Goal: Task Accomplishment & Management: Use online tool/utility

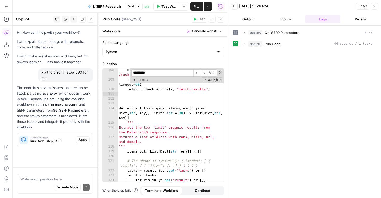
scroll to position [635, 0]
click at [254, 48] on div "step_293 Run Code 44 seconds / 1 tasks" at bounding box center [307, 43] width 135 height 9
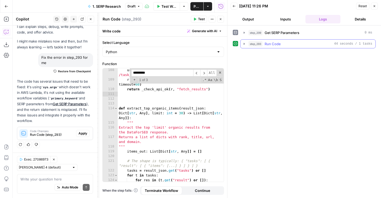
click at [253, 42] on span "step_293" at bounding box center [255, 43] width 14 height 5
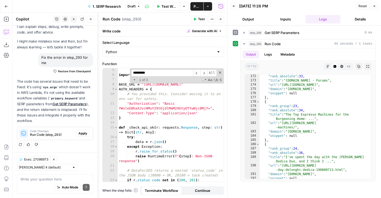
scroll to position [0, 0]
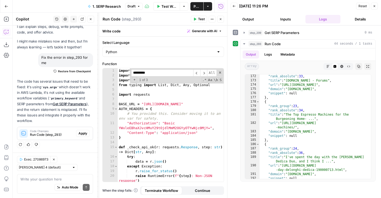
click at [183, 92] on div "import time import os import sys from typing import List , Dict , Any , Optiona…" at bounding box center [171, 129] width 106 height 123
click at [218, 72] on span at bounding box center [220, 73] width 4 height 4
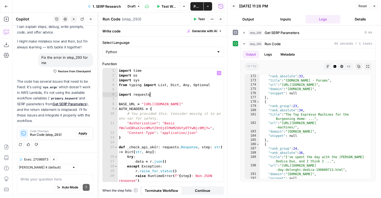
click at [205, 106] on div "import time import os import sys from typing import List , Dict , Any , Optiona…" at bounding box center [171, 129] width 106 height 123
type textarea "**********"
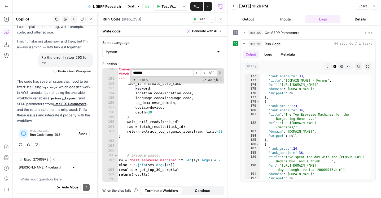
scroll to position [899, 0]
type input "*******"
click at [287, 21] on button "Inputs" at bounding box center [285, 19] width 35 height 8
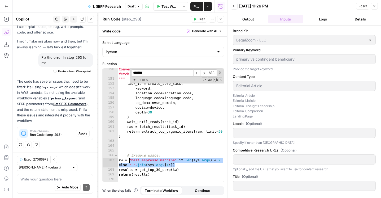
drag, startPoint x: 177, startPoint y: 167, endPoint x: 128, endPoint y: 161, distance: 49.1
click at [128, 161] on div "Convenience wrapper: create task -> wait -> fetch -> extract top 30 organic. ""…" at bounding box center [171, 131] width 106 height 128
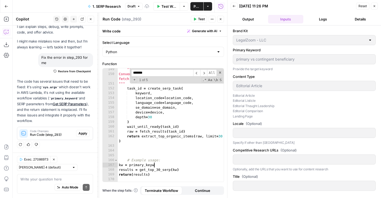
scroll to position [0, 3]
type textarea "**********"
click at [220, 18] on icon "button" at bounding box center [220, 19] width 3 height 3
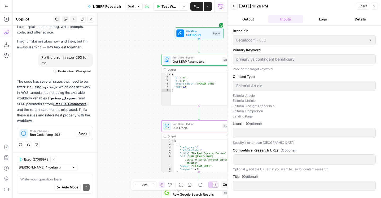
drag, startPoint x: 136, startPoint y: 69, endPoint x: 122, endPoint y: 148, distance: 80.5
click at [122, 148] on div "true false false true false true false true false true Workflow Set Inputs Inpu…" at bounding box center [120, 105] width 215 height 185
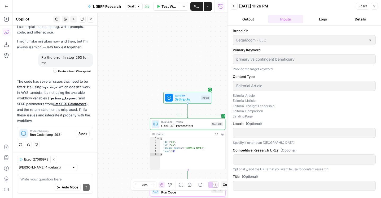
click at [182, 102] on div "Workflow Set Inputs Inputs Test Step" at bounding box center [187, 97] width 49 height 12
click at [173, 96] on div "Workflow Set Inputs Inputs Test Step" at bounding box center [187, 97] width 45 height 8
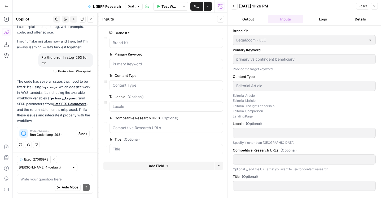
click at [207, 52] on span "edit field" at bounding box center [203, 54] width 12 height 4
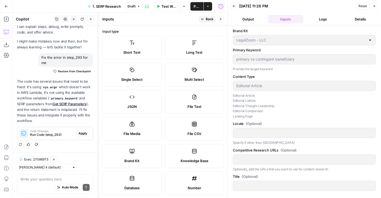
scroll to position [150, 0]
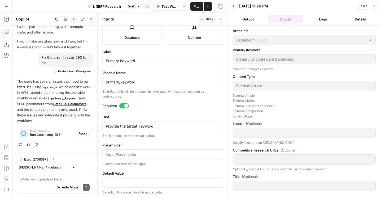
click at [220, 20] on icon "button" at bounding box center [220, 19] width 3 height 3
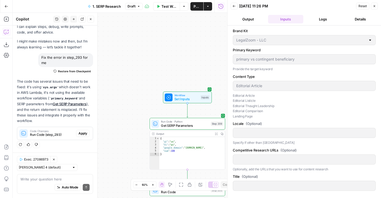
click at [259, 18] on button "Output" at bounding box center [248, 19] width 35 height 8
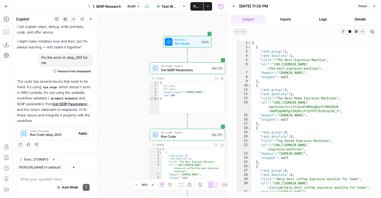
drag, startPoint x: 138, startPoint y: 104, endPoint x: 139, endPoint y: 49, distance: 55.4
click at [138, 49] on div "true false false true false true false true false true Workflow Set Inputs Inpu…" at bounding box center [120, 105] width 215 height 185
drag, startPoint x: 128, startPoint y: 123, endPoint x: 122, endPoint y: 58, distance: 64.9
click at [123, 58] on div "true false false true false true false true false true Workflow Set Inputs Inpu…" at bounding box center [120, 105] width 215 height 185
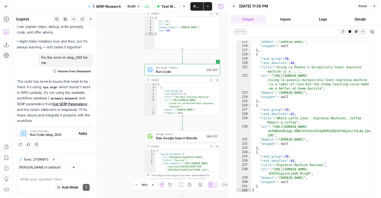
scroll to position [1076, 0]
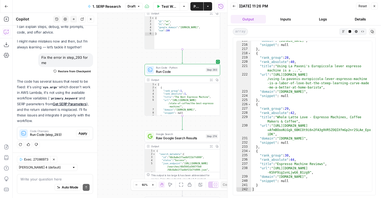
click at [130, 126] on div "true false false true false true false true false true Workflow Set Inputs Inpu…" at bounding box center [120, 105] width 215 height 185
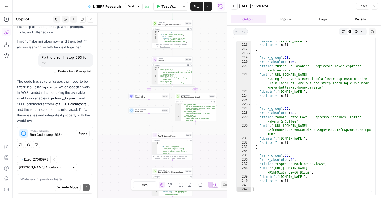
drag, startPoint x: 121, startPoint y: 151, endPoint x: 168, endPoint y: -33, distance: 190.4
click at [168, 0] on html "LegalZoom New Home Browse Insights Opportunities Your Data Flightpath Recent Gr…" at bounding box center [190, 99] width 381 height 198
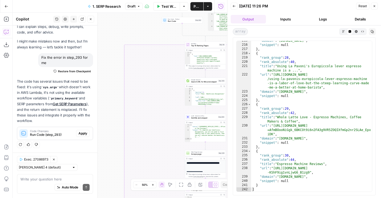
drag, startPoint x: 115, startPoint y: 112, endPoint x: 116, endPoint y: -7, distance: 119.6
click at [116, 0] on html "LegalZoom New Home Browse Insights Opportunities Your Data Flightpath Recent Gr…" at bounding box center [190, 99] width 381 height 198
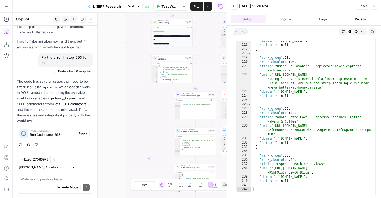
drag, startPoint x: 114, startPoint y: 65, endPoint x: 114, endPoint y: 41, distance: 24.1
click at [114, 41] on div "true false false true false true false true false true Workflow Set Inputs Inpu…" at bounding box center [120, 105] width 215 height 185
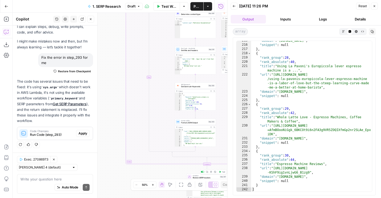
drag, startPoint x: 111, startPoint y: 89, endPoint x: 111, endPoint y: -33, distance: 122.0
click at [111, 0] on html "LegalZoom New Home Browse Insights Opportunities Your Data Flightpath Recent Gr…" at bounding box center [190, 99] width 381 height 198
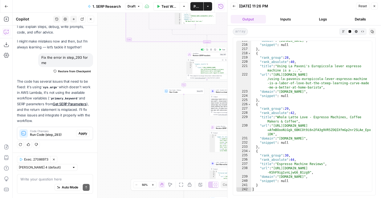
drag, startPoint x: 123, startPoint y: 113, endPoint x: 95, endPoint y: 115, distance: 27.9
click at [95, 115] on body "LegalZoom New Home Browse Insights Opportunities Your Data Flightpath Recent Gr…" at bounding box center [190, 99] width 381 height 198
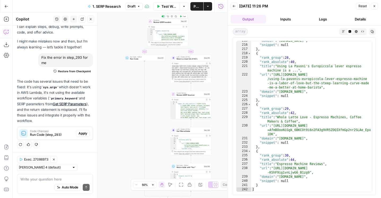
drag, startPoint x: 197, startPoint y: 27, endPoint x: 185, endPoint y: -9, distance: 37.3
click at [185, 0] on html "LegalZoom New Home Browse Insights Opportunities Your Data Flightpath Recent Gr…" at bounding box center [190, 99] width 381 height 198
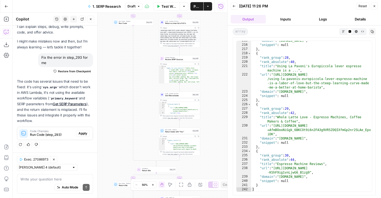
drag, startPoint x: 218, startPoint y: 150, endPoint x: 218, endPoint y: 47, distance: 103.1
click at [218, 47] on div "true false false true false true false true false true Workflow Set Inputs Inpu…" at bounding box center [120, 105] width 215 height 185
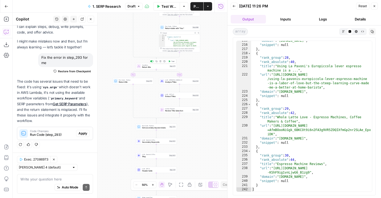
click at [171, 60] on button "Test" at bounding box center [171, 60] width 8 height 3
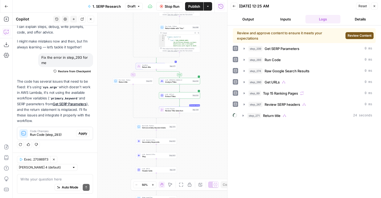
click at [357, 35] on span "Review Content" at bounding box center [360, 35] width 24 height 5
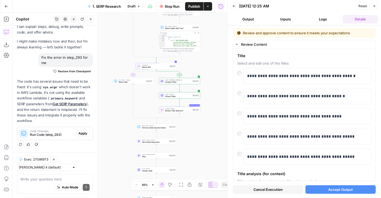
click at [331, 190] on span "Accept Output" at bounding box center [340, 188] width 25 height 5
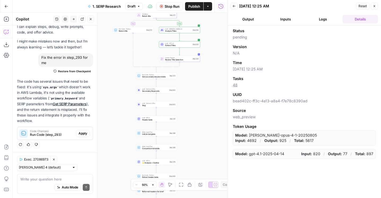
drag, startPoint x: 197, startPoint y: 144, endPoint x: 197, endPoint y: 93, distance: 50.9
click at [197, 93] on div "true false false true false true false true false true Workflow Set Inputs Inpu…" at bounding box center [120, 105] width 215 height 185
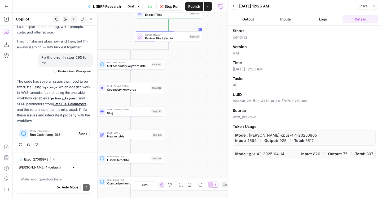
drag, startPoint x: 195, startPoint y: 92, endPoint x: 238, endPoint y: 77, distance: 45.6
click at [238, 77] on body "LegalZoom New Home Browse Insights Opportunities Your Data Flightpath Recent Gr…" at bounding box center [190, 99] width 381 height 198
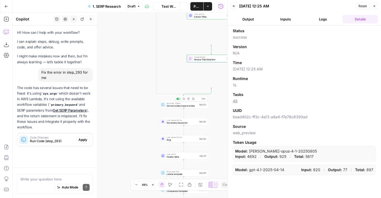
scroll to position [15, 0]
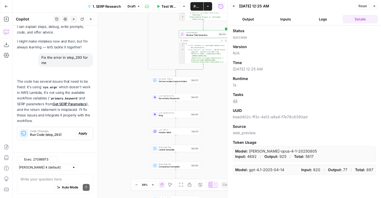
drag, startPoint x: 223, startPoint y: 88, endPoint x: 215, endPoint y: 64, distance: 25.4
click at [215, 64] on div "true false false true false true false true false true Workflow Set Inputs Inpu…" at bounding box center [120, 105] width 215 height 185
click at [193, 74] on button "Test" at bounding box center [194, 74] width 10 height 4
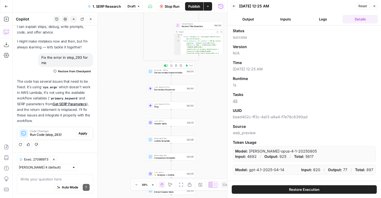
drag, startPoint x: 213, startPoint y: 94, endPoint x: 209, endPoint y: 86, distance: 9.8
click at [209, 86] on div "true false false true false true false true false true Workflow Set Inputs Inpu…" at bounding box center [120, 105] width 215 height 185
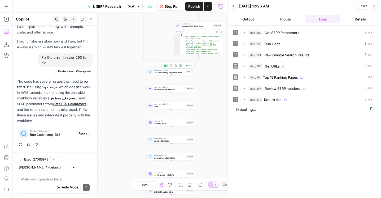
click at [185, 71] on div "Run Code · Python Get secondary keyword data Step 273 Copy step Delete step Add…" at bounding box center [171, 71] width 46 height 5
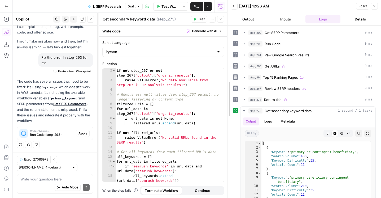
drag, startPoint x: 227, startPoint y: 97, endPoint x: 250, endPoint y: 97, distance: 22.5
click at [230, 97] on div at bounding box center [227, 99] width 5 height 198
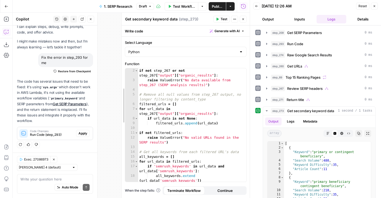
drag, startPoint x: 124, startPoint y: 120, endPoint x: 97, endPoint y: 120, distance: 27.3
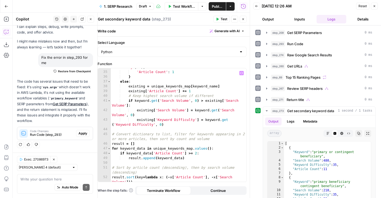
scroll to position [197, 0]
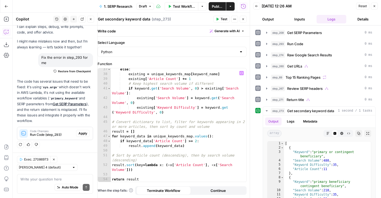
click at [196, 141] on div "else : existing = unique_keywords_map [ keyword_name ] existing [ 'Article Coun…" at bounding box center [178, 128] width 135 height 123
type textarea "**********"
click at [222, 19] on span "Test" at bounding box center [224, 19] width 7 height 5
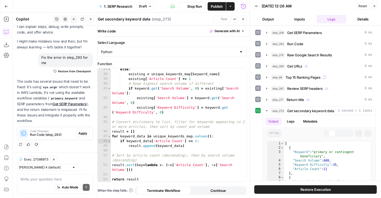
click at [243, 17] on button "Close" at bounding box center [243, 19] width 7 height 7
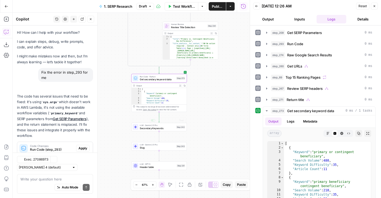
scroll to position [15, 0]
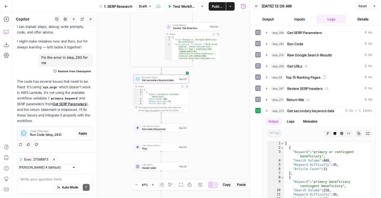
click at [122, 85] on div "true false false true false true false true false true Workflow Set Inputs Inpu…" at bounding box center [131, 105] width 237 height 185
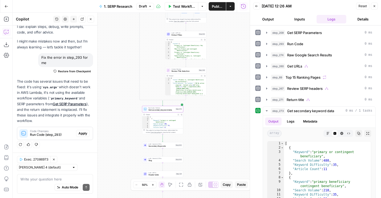
drag, startPoint x: 124, startPoint y: 86, endPoint x: 141, endPoint y: 119, distance: 37.2
click at [141, 119] on div "true false false true false true false true false true Workflow Set Inputs Inpu…" at bounding box center [131, 105] width 237 height 185
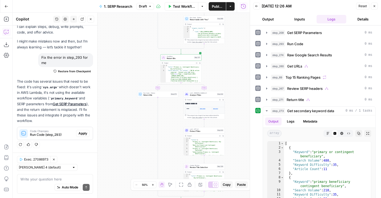
drag, startPoint x: 127, startPoint y: 87, endPoint x: 139, endPoint y: 153, distance: 67.1
click at [139, 153] on div "true false false true false true false true false true Workflow Set Inputs Inpu…" at bounding box center [131, 105] width 237 height 185
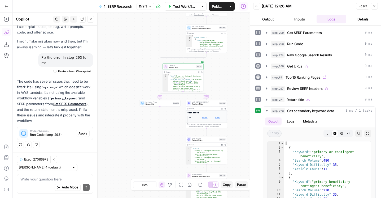
drag, startPoint x: 125, startPoint y: 42, endPoint x: 125, endPoint y: 175, distance: 133.4
click at [125, 175] on div "true false false true false true false true false true Workflow Set Inputs Inpu…" at bounding box center [131, 105] width 237 height 185
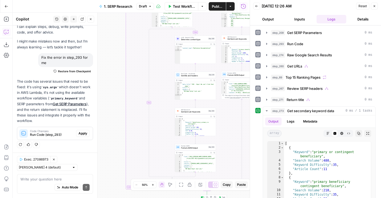
drag, startPoint x: 126, startPoint y: 42, endPoint x: 150, endPoint y: 227, distance: 186.9
click at [150, 197] on html "LegalZoom New Home Browse Insights Opportunities Your Data Flightpath Recent Gr…" at bounding box center [190, 99] width 381 height 198
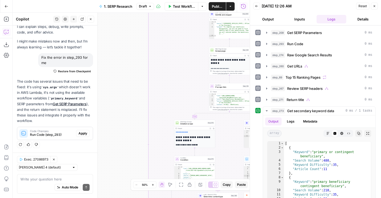
drag, startPoint x: 112, startPoint y: 45, endPoint x: 133, endPoint y: 222, distance: 179.2
click at [133, 197] on html "LegalZoom New Home Browse Insights Opportunities Your Data Flightpath Recent Gr…" at bounding box center [190, 99] width 381 height 198
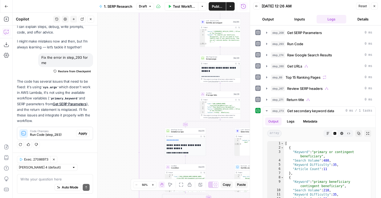
drag, startPoint x: 127, startPoint y: 186, endPoint x: 127, endPoint y: -14, distance: 200.5
click at [127, 0] on html "LegalZoom New Home Browse Insights Opportunities Your Data Flightpath Recent Gr…" at bounding box center [190, 99] width 381 height 198
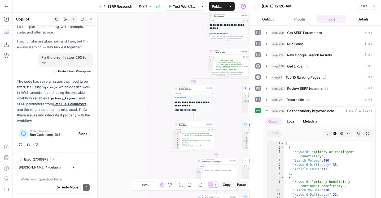
drag, startPoint x: 127, startPoint y: 132, endPoint x: 127, endPoint y: -33, distance: 164.9
click at [127, 0] on html "LegalZoom New Home Browse Insights Opportunities Your Data Flightpath Recent Gr…" at bounding box center [190, 99] width 381 height 198
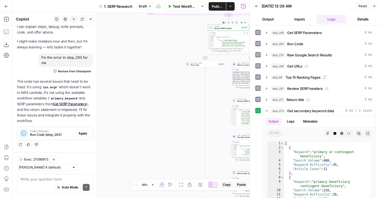
drag, startPoint x: 120, startPoint y: 33, endPoint x: 120, endPoint y: 28, distance: 4.8
click at [120, 28] on div "true false false true false true false true false true Workflow Set Inputs Inpu…" at bounding box center [131, 105] width 237 height 185
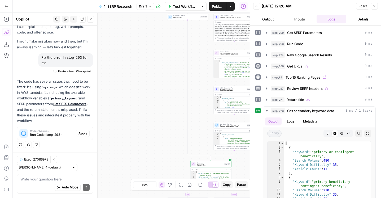
drag, startPoint x: 135, startPoint y: 92, endPoint x: 112, endPoint y: 66, distance: 34.7
click at [112, 67] on div "true false false true false true false true false true Workflow Set Inputs Inpu…" at bounding box center [131, 105] width 237 height 185
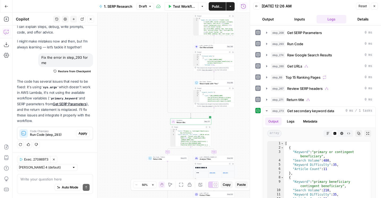
drag, startPoint x: 138, startPoint y: 133, endPoint x: 138, endPoint y: 79, distance: 53.6
click at [138, 79] on div "true false false true false true false true false true Workflow Set Inputs Inpu…" at bounding box center [131, 105] width 237 height 185
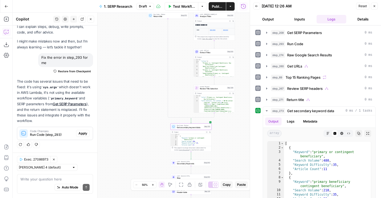
drag, startPoint x: 126, startPoint y: 62, endPoint x: 126, endPoint y: 48, distance: 13.8
click at [126, 48] on div "true false false true false true false true false true Workflow Set Inputs Inpu…" at bounding box center [131, 105] width 237 height 185
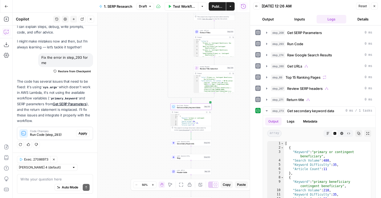
drag, startPoint x: 134, startPoint y: 100, endPoint x: 134, endPoint y: 51, distance: 49.3
click at [134, 51] on div "true false false true false true false true false true Workflow Set Inputs Inpu…" at bounding box center [131, 105] width 237 height 185
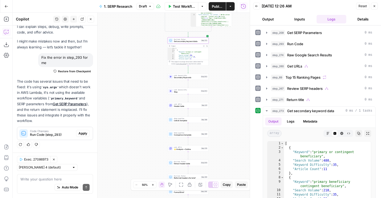
drag, startPoint x: 143, startPoint y: 113, endPoint x: 136, endPoint y: 93, distance: 21.0
click at [136, 93] on div "true false false true false true false true false true Workflow Set Inputs Inpu…" at bounding box center [131, 105] width 237 height 185
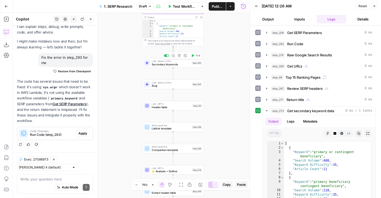
click at [196, 55] on span "Test" at bounding box center [197, 55] width 5 height 3
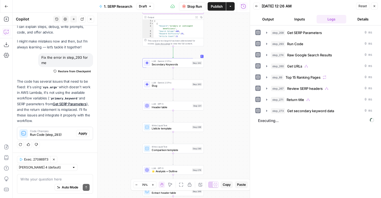
click at [160, 63] on span "Secondary Keywords" at bounding box center [171, 64] width 38 height 4
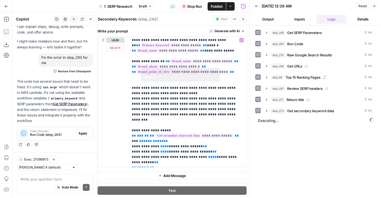
scroll to position [0, 0]
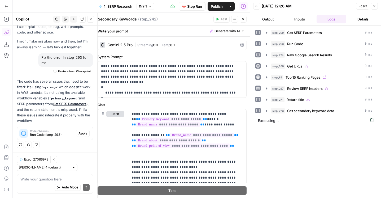
click at [190, 3] on button "Stop Run" at bounding box center [192, 6] width 27 height 8
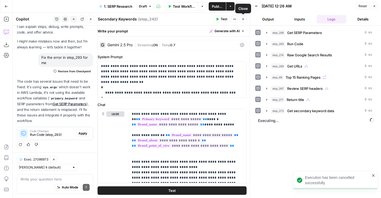
click at [241, 19] on button "Close" at bounding box center [243, 19] width 7 height 7
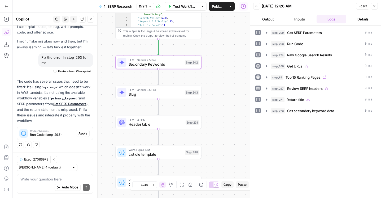
drag, startPoint x: 109, startPoint y: 103, endPoint x: 132, endPoint y: 103, distance: 23.6
click at [132, 103] on div "true false false true false true false true false true Workflow Set Inputs Inpu…" at bounding box center [131, 105] width 237 height 185
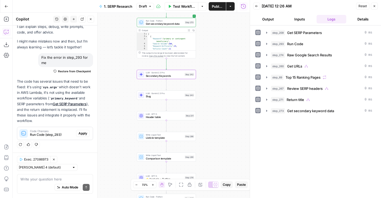
drag, startPoint x: 132, startPoint y: 103, endPoint x: 128, endPoint y: 80, distance: 23.4
click at [128, 80] on div "true false false true false true false true false true Workflow Set Inputs Inpu…" at bounding box center [131, 105] width 237 height 185
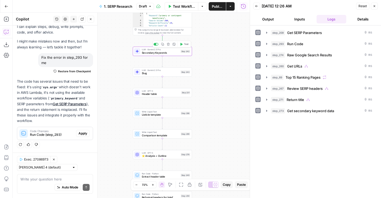
click at [189, 43] on button "Test" at bounding box center [184, 44] width 12 height 5
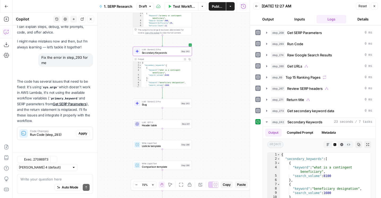
scroll to position [15, 0]
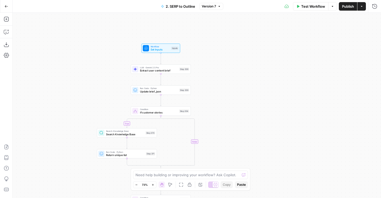
drag, startPoint x: 100, startPoint y: 53, endPoint x: 118, endPoint y: -21, distance: 76.7
click at [118, 0] on html "LegalZoom New Home Browse Insights Opportunities Your Data Flightpath Recent Gr…" at bounding box center [190, 99] width 381 height 198
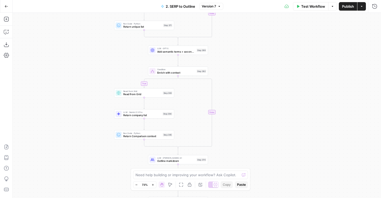
drag, startPoint x: 71, startPoint y: 107, endPoint x: 71, endPoint y: 54, distance: 53.3
click at [71, 54] on div "true true true false true false false false Workflow Set Inputs Inputs LLM · Ge…" at bounding box center [197, 105] width 368 height 185
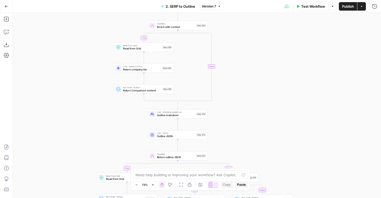
drag, startPoint x: 81, startPoint y: 67, endPoint x: 81, endPoint y: 21, distance: 45.9
click at [81, 21] on div "true true true false true false false false Workflow Set Inputs Inputs LLM · Ge…" at bounding box center [197, 105] width 368 height 185
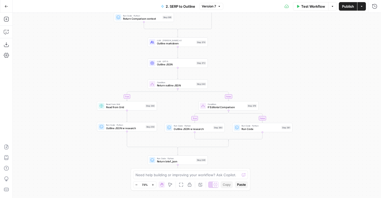
drag, startPoint x: 86, startPoint y: 93, endPoint x: 86, endPoint y: 21, distance: 71.6
click at [86, 21] on div "true true true false true false false false Workflow Set Inputs Inputs LLM · Ge…" at bounding box center [197, 105] width 368 height 185
click at [211, 6] on span "Version 7" at bounding box center [209, 6] width 14 height 5
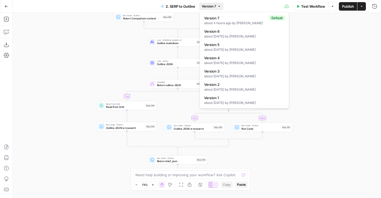
click at [108, 56] on div "true true true false true false false false Workflow Set Inputs Inputs LLM · Ge…" at bounding box center [197, 105] width 368 height 185
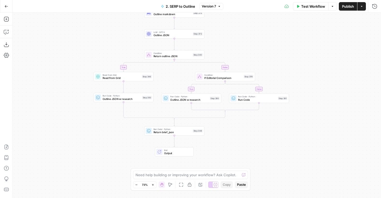
drag, startPoint x: 108, startPoint y: 56, endPoint x: 105, endPoint y: 27, distance: 29.4
click at [105, 27] on div "true true true false true false false false Workflow Set Inputs Inputs LLM · Ge…" at bounding box center [197, 105] width 368 height 185
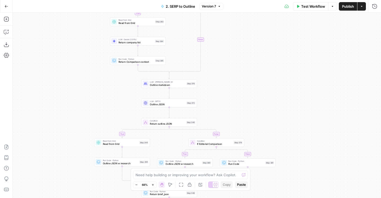
drag, startPoint x: 106, startPoint y: 25, endPoint x: 106, endPoint y: 136, distance: 111.1
click at [106, 135] on div "true true true false true false false false Workflow Set Inputs Inputs LLM · Ge…" at bounding box center [197, 105] width 368 height 185
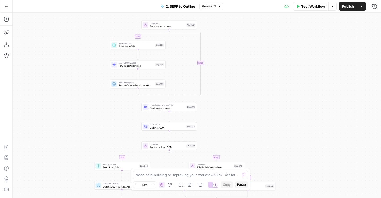
drag, startPoint x: 84, startPoint y: 84, endPoint x: 84, endPoint y: 9, distance: 74.5
click at [84, 9] on div "Go Back 2. SERP to Outline Version 7 Test Workflow Options Publish Actions Run …" at bounding box center [190, 99] width 381 height 198
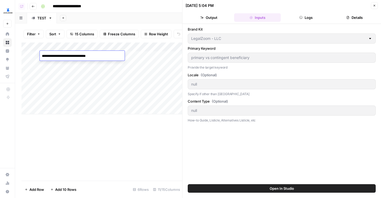
click at [373, 6] on icon "button" at bounding box center [374, 5] width 3 height 3
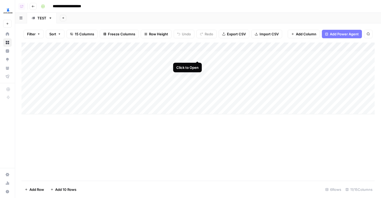
click at [196, 54] on div "Add Column" at bounding box center [197, 78] width 353 height 72
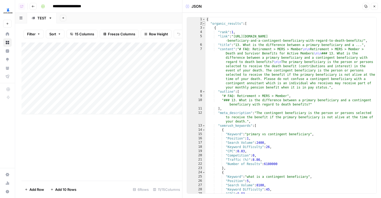
type textarea "*"
click at [204, 24] on span "Toggle code folding, rows 2 through 9638" at bounding box center [203, 23] width 3 height 4
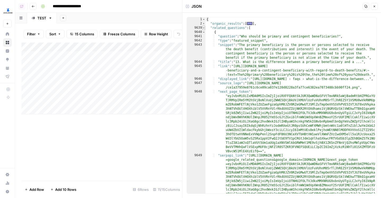
click at [204, 29] on span "Toggle code folding, rows 9639 through 9833" at bounding box center [203, 28] width 3 height 4
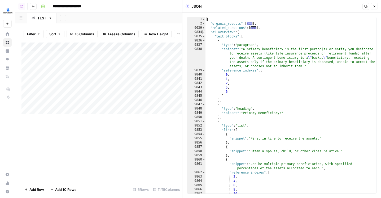
click at [204, 33] on span "Toggle code folding, rows 9834 through 10053" at bounding box center [203, 32] width 3 height 4
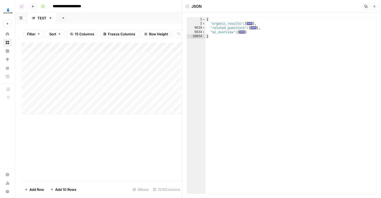
click at [374, 7] on icon "button" at bounding box center [374, 6] width 3 height 3
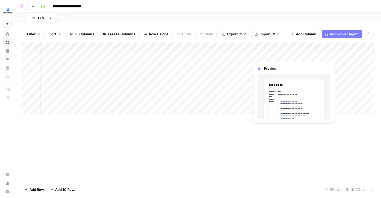
scroll to position [0, 78]
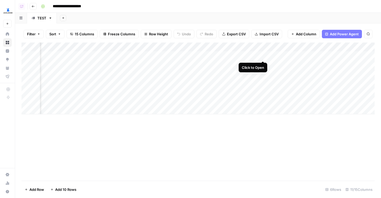
click at [263, 55] on div "Add Column" at bounding box center [197, 78] width 353 height 72
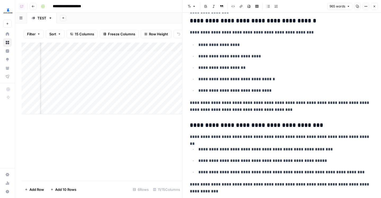
scroll to position [981, 0]
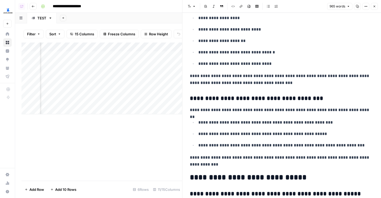
click at [373, 6] on icon "button" at bounding box center [374, 6] width 3 height 3
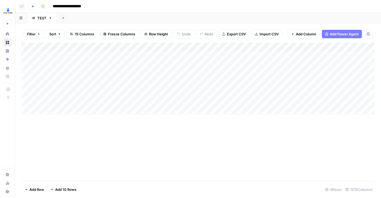
click at [119, 47] on div "Add Column" at bounding box center [197, 78] width 353 height 72
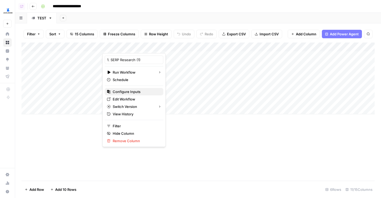
click at [119, 91] on span "Configure Inputs" at bounding box center [136, 91] width 46 height 5
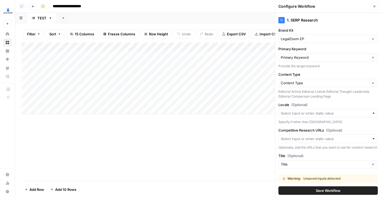
click at [72, 40] on div "Filter Sort 15 Columns Freeze Columns Row Height Undo Redo Export CSV Import CS…" at bounding box center [197, 33] width 353 height 17
click at [72, 35] on icon "button" at bounding box center [71, 34] width 3 height 3
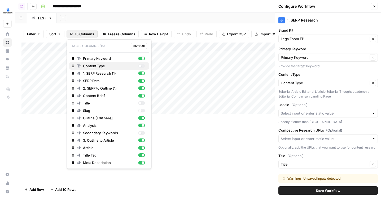
click at [139, 65] on div "button" at bounding box center [140, 65] width 3 height 3
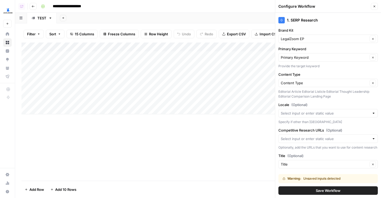
click at [157, 14] on div "Add Sheet" at bounding box center [219, 18] width 324 height 11
click at [123, 59] on div "Add Column" at bounding box center [197, 78] width 353 height 72
type textarea "**********"
click at [131, 55] on div "Add Column" at bounding box center [197, 78] width 353 height 72
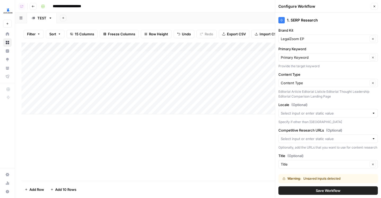
click at [125, 75] on div "Add Column" at bounding box center [197, 78] width 353 height 72
click at [125, 81] on div "Add Column" at bounding box center [197, 78] width 353 height 72
click at [138, 69] on div "Add Column" at bounding box center [197, 78] width 353 height 72
click at [139, 55] on div "Add Column" at bounding box center [197, 78] width 353 height 72
drag, startPoint x: 149, startPoint y: 59, endPoint x: 149, endPoint y: 83, distance: 23.9
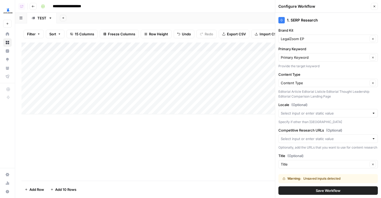
click at [149, 83] on div "Add Column" at bounding box center [197, 78] width 353 height 72
click at [199, 54] on div "Add Column" at bounding box center [197, 78] width 353 height 72
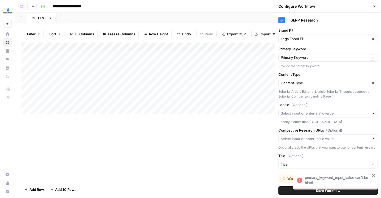
click at [197, 63] on div "Add Column" at bounding box center [197, 78] width 353 height 72
click at [286, 188] on button "Save Workflow" at bounding box center [327, 190] width 99 height 8
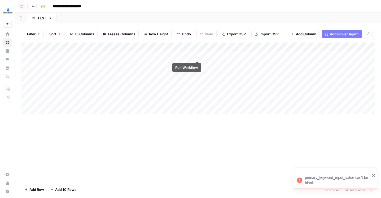
click at [198, 54] on div "Add Column" at bounding box center [197, 78] width 353 height 72
click at [198, 63] on div "Add Column" at bounding box center [197, 78] width 353 height 72
click at [198, 73] on div "Add Column" at bounding box center [197, 78] width 353 height 72
click at [198, 83] on div "Add Column" at bounding box center [197, 78] width 353 height 72
click at [224, 46] on div "Add Column" at bounding box center [197, 78] width 353 height 72
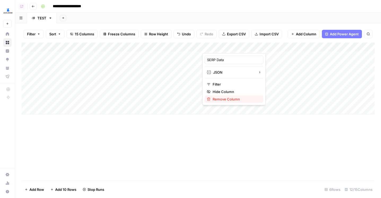
click at [225, 97] on span "Remove Column" at bounding box center [236, 98] width 46 height 5
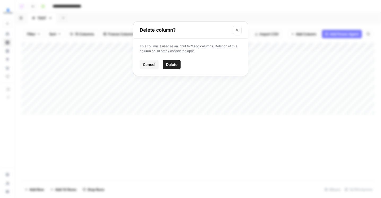
click at [168, 66] on span "Delete" at bounding box center [171, 64] width 11 height 5
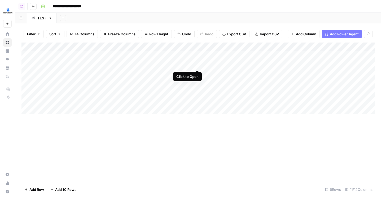
click at [196, 65] on div "Add Column" at bounding box center [197, 78] width 353 height 72
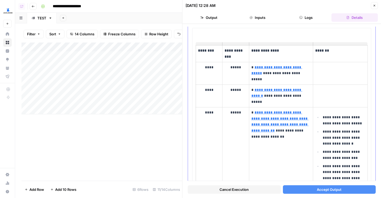
scroll to position [43, 0]
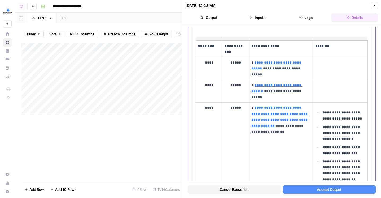
click at [236, 109] on p "*****" at bounding box center [236, 107] width 22 height 6
copy p "*****"
click at [213, 110] on p "****" at bounding box center [209, 107] width 22 height 6
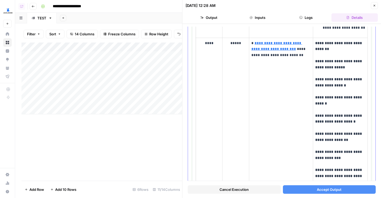
scroll to position [1218, 0]
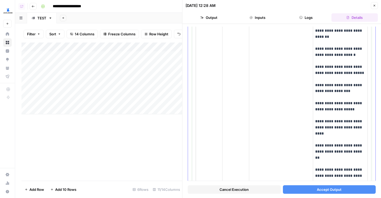
scroll to position [1478, 0]
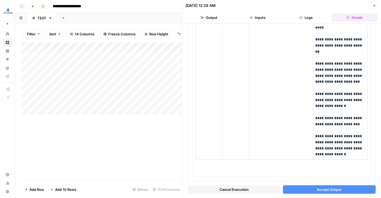
click at [312, 189] on button "Accept Output" at bounding box center [329, 189] width 93 height 8
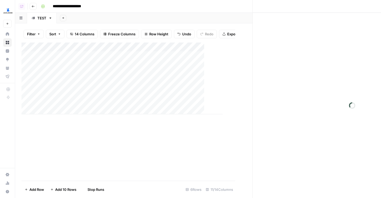
click at [162, 72] on div "Add Column" at bounding box center [121, 78] width 201 height 72
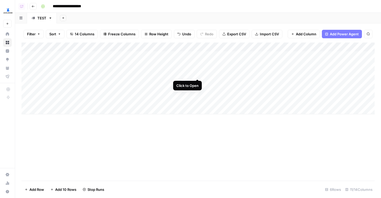
click at [196, 74] on div "Add Column" at bounding box center [197, 78] width 353 height 72
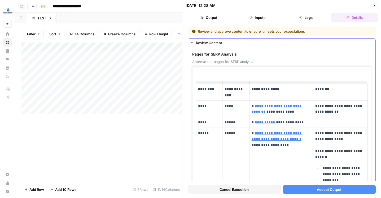
click at [215, 125] on p "****" at bounding box center [209, 122] width 22 height 6
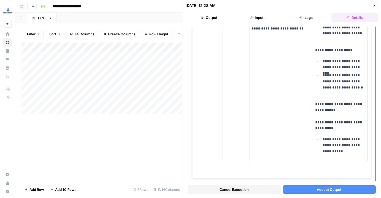
scroll to position [830, 0]
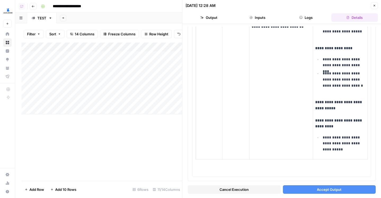
click at [309, 190] on button "Accept Output" at bounding box center [329, 189] width 93 height 8
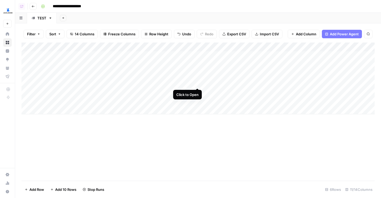
click at [197, 83] on div "Add Column" at bounding box center [197, 78] width 353 height 72
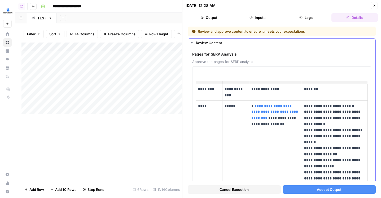
scroll to position [5, 0]
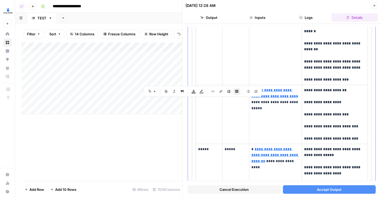
scroll to position [1074, 0]
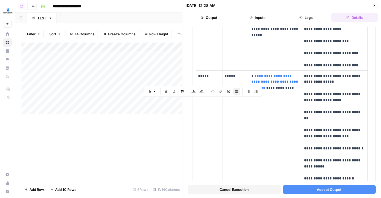
click at [322, 187] on span "Accept Output" at bounding box center [329, 188] width 25 height 5
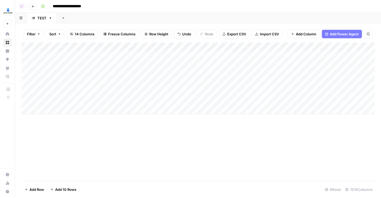
click at [171, 43] on div "Add Column" at bounding box center [197, 78] width 353 height 72
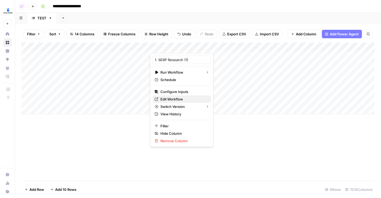
click at [168, 98] on span "Edit Workflow" at bounding box center [183, 98] width 46 height 5
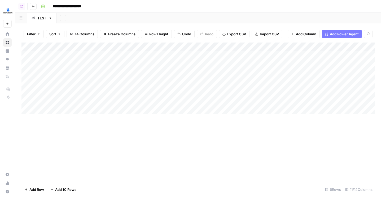
click at [213, 46] on div "Add Column" at bounding box center [197, 78] width 353 height 72
click at [185, 56] on div "Add Column" at bounding box center [197, 78] width 353 height 72
click at [194, 56] on div "Add Column" at bounding box center [197, 78] width 353 height 72
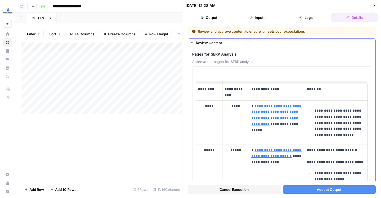
type input "https://www.legalzoom.com/articles/contingent-beneficiary-vs-primary-beneficiary"
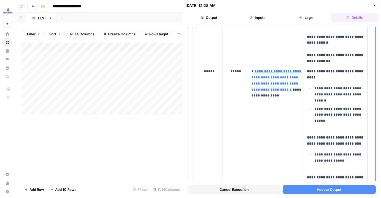
scroll to position [2284, 0]
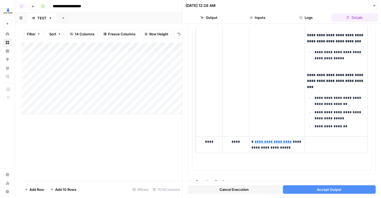
click at [297, 190] on button "Accept Output" at bounding box center [329, 189] width 93 height 8
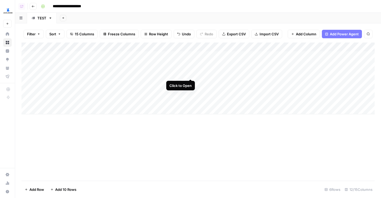
click at [190, 74] on div "Add Column" at bounding box center [197, 78] width 353 height 72
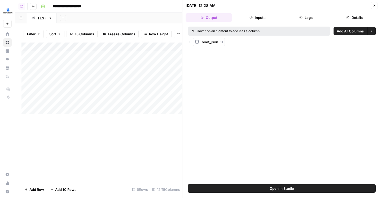
click at [301, 19] on icon "button" at bounding box center [301, 17] width 3 height 3
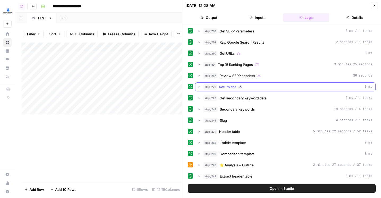
click at [295, 85] on div "step_271 Return title 0 ms" at bounding box center [287, 86] width 169 height 5
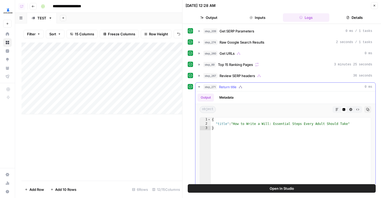
click at [295, 85] on div "step_271 Return title 0 ms" at bounding box center [287, 86] width 169 height 5
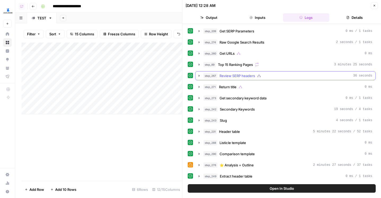
click at [240, 78] on button "step_267 Review SERP headers 36 seconds" at bounding box center [285, 75] width 180 height 8
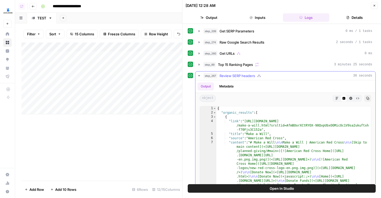
click at [240, 78] on button "step_267 Review SERP headers 36 seconds" at bounding box center [285, 75] width 180 height 8
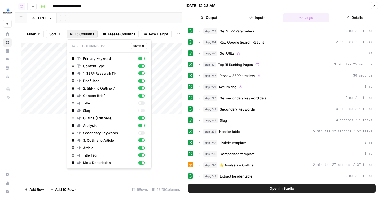
click at [81, 32] on span "15 Columns" at bounding box center [84, 33] width 19 height 5
click at [139, 104] on div "button" at bounding box center [141, 103] width 7 height 4
click at [56, 139] on div "Add Column" at bounding box center [101, 111] width 161 height 138
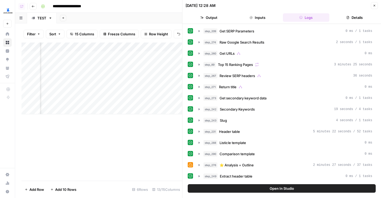
scroll to position [0, 131]
click at [375, 5] on icon "button" at bounding box center [375, 6] width 2 height 2
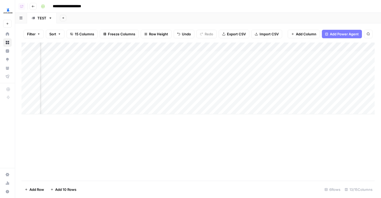
scroll to position [0, 94]
click at [270, 76] on div "Add Column" at bounding box center [197, 78] width 353 height 72
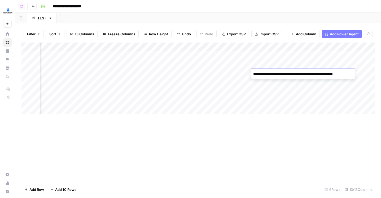
click at [291, 143] on div "Add Column" at bounding box center [197, 111] width 353 height 138
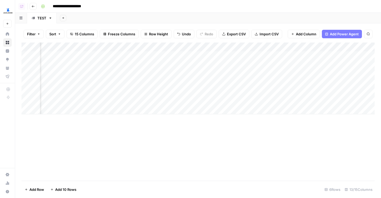
drag, startPoint x: 269, startPoint y: 44, endPoint x: 92, endPoint y: 51, distance: 177.0
click at [92, 51] on div "Add Column" at bounding box center [197, 78] width 353 height 72
click at [317, 46] on div "Add Column" at bounding box center [197, 78] width 353 height 72
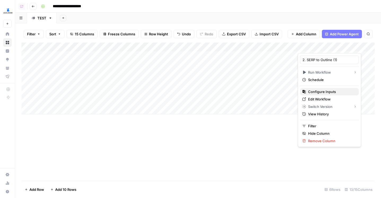
click at [319, 89] on span "Configure Inputs" at bounding box center [331, 91] width 46 height 5
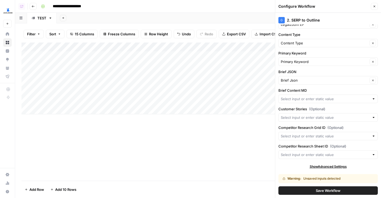
scroll to position [15, 0]
click at [374, 7] on icon "button" at bounding box center [374, 6] width 3 height 3
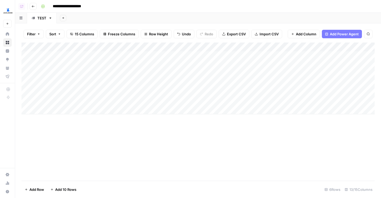
click at [236, 82] on div "Add Column" at bounding box center [197, 78] width 353 height 72
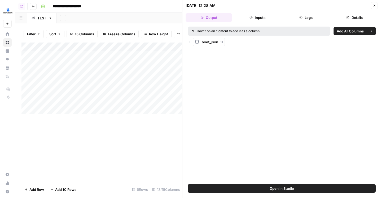
drag, startPoint x: 318, startPoint y: 14, endPoint x: 138, endPoint y: 92, distance: 196.3
click at [138, 92] on body "**********" at bounding box center [190, 99] width 381 height 198
click at [191, 44] on div "brief_json 11" at bounding box center [282, 42] width 188 height 8
click at [190, 44] on div "brief_json 11" at bounding box center [282, 42] width 188 height 8
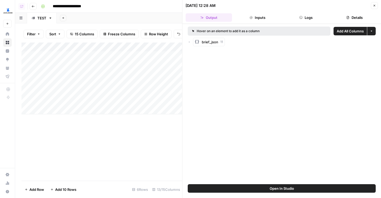
click at [190, 44] on div "brief_json 11" at bounding box center [282, 42] width 188 height 8
click at [190, 43] on icon "button" at bounding box center [189, 41] width 3 height 3
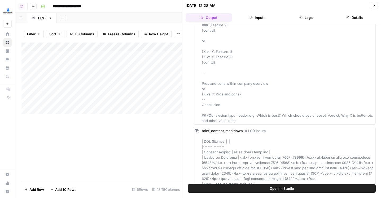
scroll to position [1386, 0]
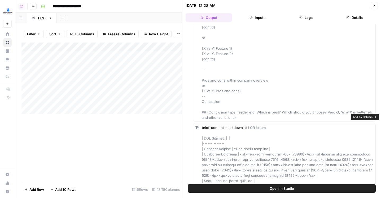
click at [364, 117] on span "Add as Column" at bounding box center [363, 117] width 20 height 4
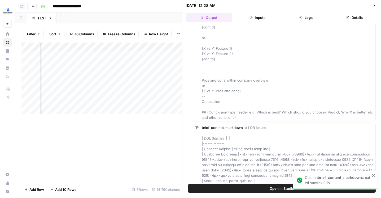
scroll to position [0, 156]
click at [372, 6] on button "Close" at bounding box center [374, 5] width 7 height 7
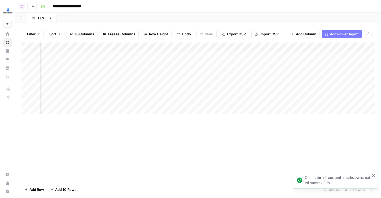
scroll to position [0, 100]
click at [193, 73] on div "Add Column" at bounding box center [197, 78] width 353 height 72
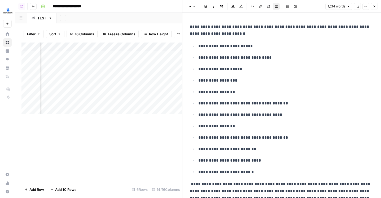
click at [376, 5] on button "Close" at bounding box center [374, 6] width 7 height 7
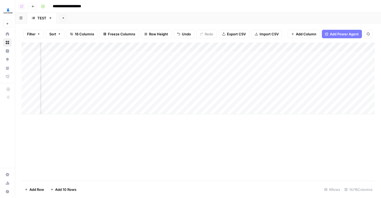
click at [162, 47] on div "Add Column" at bounding box center [197, 78] width 353 height 72
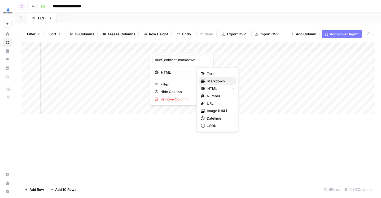
click at [207, 83] on span "Markdown" at bounding box center [219, 80] width 25 height 5
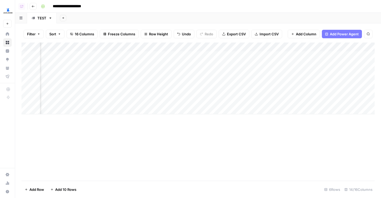
click at [191, 82] on div "Add Column" at bounding box center [197, 78] width 353 height 72
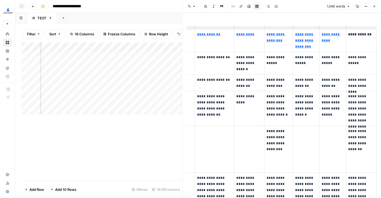
scroll to position [216, 0]
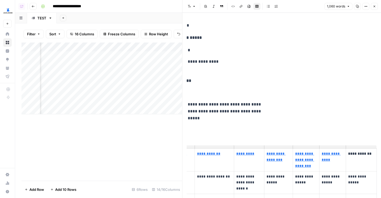
click at [375, 4] on button "Close" at bounding box center [374, 6] width 7 height 7
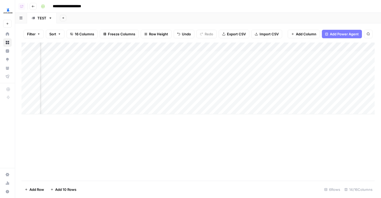
click at [270, 50] on div "Add Column" at bounding box center [197, 78] width 353 height 72
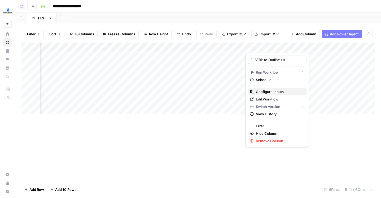
click at [267, 91] on span "Configure Inputs" at bounding box center [279, 91] width 46 height 5
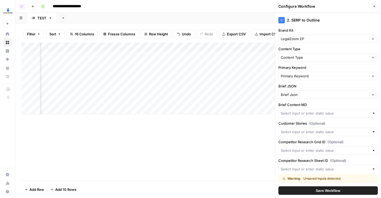
scroll to position [15, 0]
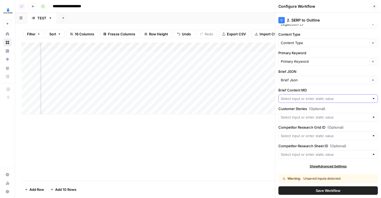
click at [291, 99] on input "Brief Content MD" at bounding box center [325, 98] width 89 height 5
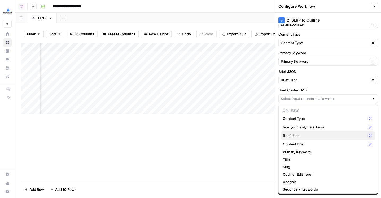
click at [299, 137] on span "Brief Json" at bounding box center [324, 135] width 82 height 5
type input "Brief Json"
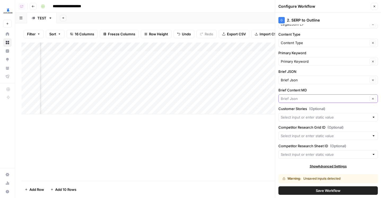
click at [299, 100] on input "Brief Content MD" at bounding box center [324, 98] width 87 height 5
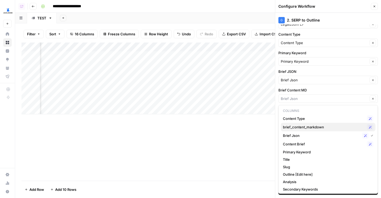
click at [298, 127] on span "brief_content_markdown" at bounding box center [324, 126] width 82 height 5
type input "brief_content_markdown"
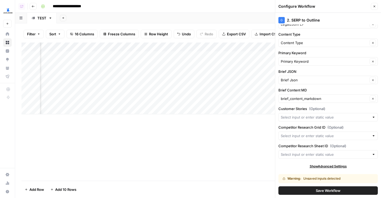
click at [301, 188] on button "Save Workflow" at bounding box center [327, 190] width 99 height 8
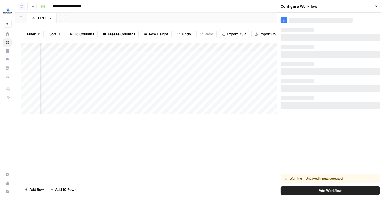
scroll to position [0, 0]
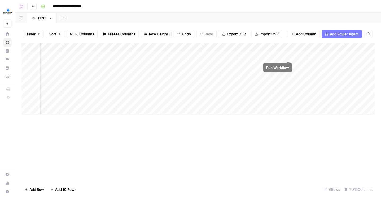
click at [289, 54] on div "Add Column" at bounding box center [197, 78] width 353 height 72
click at [272, 47] on div "Add Column" at bounding box center [197, 78] width 353 height 72
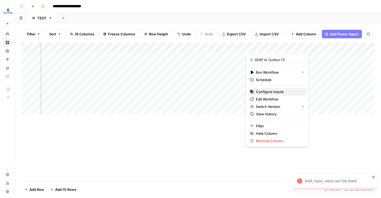
click at [271, 92] on span "Configure Inputs" at bounding box center [279, 91] width 46 height 5
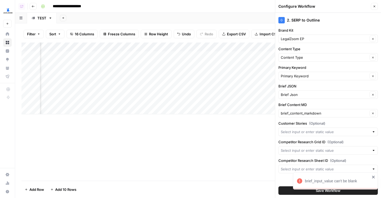
scroll to position [2, 0]
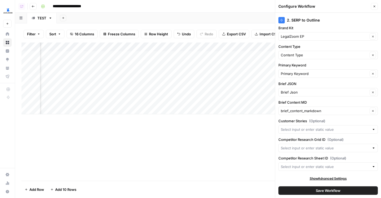
click at [338, 189] on span "Save Workflow" at bounding box center [328, 189] width 25 height 5
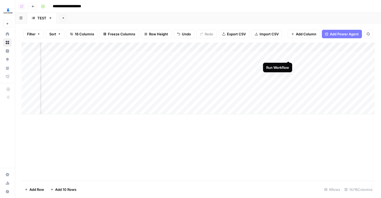
click at [289, 56] on div "Add Column" at bounding box center [197, 78] width 353 height 72
click at [267, 47] on div "Add Column" at bounding box center [197, 78] width 353 height 72
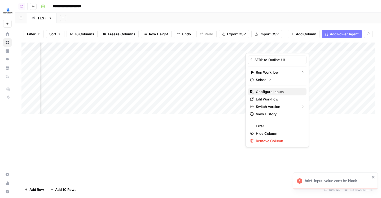
click at [266, 90] on span "Configure Inputs" at bounding box center [279, 91] width 46 height 5
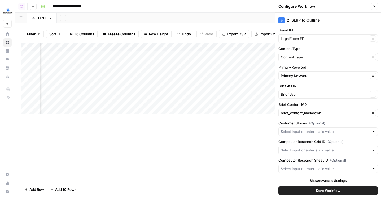
scroll to position [2, 0]
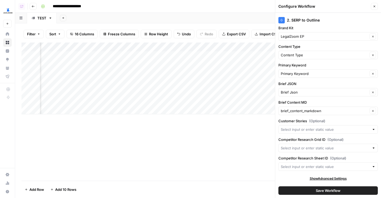
click at [376, 8] on button "Close" at bounding box center [374, 6] width 7 height 7
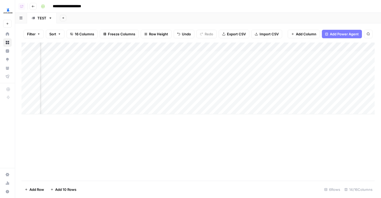
click at [262, 47] on div "Add Column" at bounding box center [197, 78] width 353 height 72
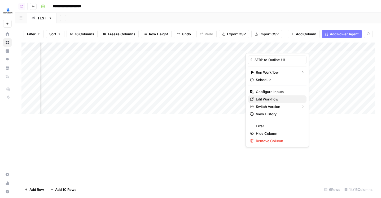
click at [262, 97] on span "Edit Workflow" at bounding box center [279, 98] width 46 height 5
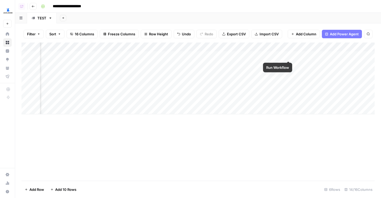
click at [287, 55] on div "Add Column" at bounding box center [197, 78] width 353 height 72
click at [267, 46] on div "Add Column" at bounding box center [197, 78] width 353 height 72
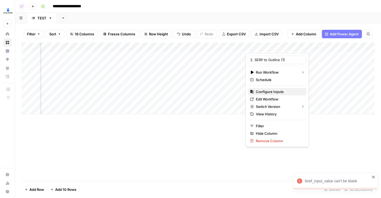
click at [266, 91] on span "Configure Inputs" at bounding box center [279, 91] width 46 height 5
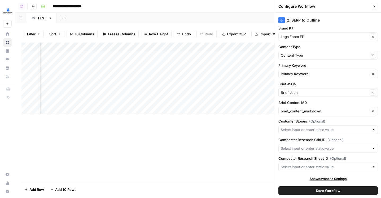
scroll to position [2, 0]
click at [374, 9] on button "Close" at bounding box center [374, 6] width 7 height 7
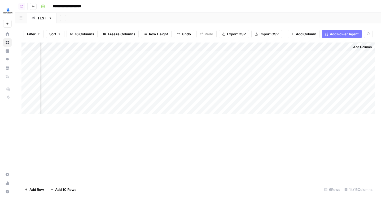
scroll to position [0, 380]
click at [361, 49] on button "Add Column" at bounding box center [362, 46] width 28 height 7
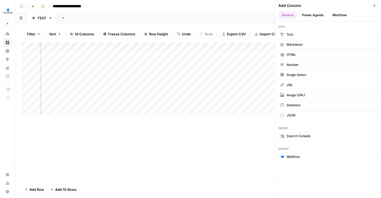
click at [334, 13] on button "Workflow" at bounding box center [339, 15] width 21 height 8
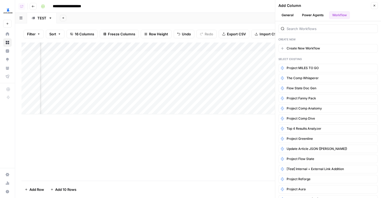
scroll to position [0, 193]
click at [298, 26] on div at bounding box center [327, 28] width 99 height 8
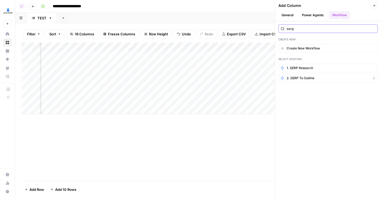
type input "serp"
click at [296, 79] on span "2. SERP to Outline" at bounding box center [301, 78] width 28 height 5
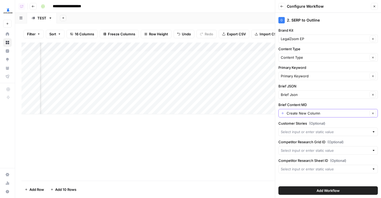
click at [373, 115] on button "Clear" at bounding box center [373, 113] width 6 height 6
click at [373, 114] on div at bounding box center [374, 112] width 4 height 5
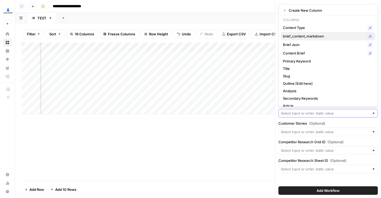
click at [310, 37] on span "brief_content_markdown" at bounding box center [324, 35] width 82 height 5
type input "brief_content_markdown"
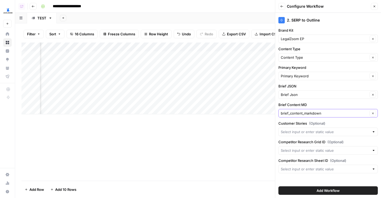
click at [323, 187] on button "Add Workflow" at bounding box center [327, 190] width 99 height 8
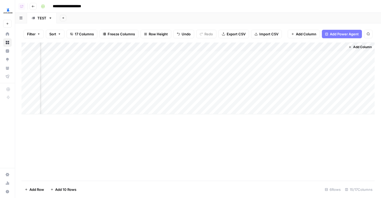
drag, startPoint x: 325, startPoint y: 47, endPoint x: 136, endPoint y: 49, distance: 189.1
click at [137, 49] on div "Add Column" at bounding box center [197, 78] width 353 height 72
drag, startPoint x: 253, startPoint y: 46, endPoint x: 77, endPoint y: 45, distance: 175.8
click at [77, 45] on div "Add Column" at bounding box center [197, 78] width 353 height 72
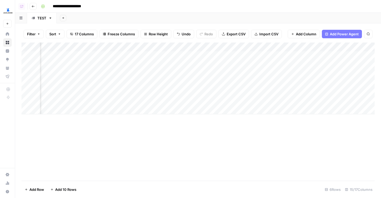
click at [86, 56] on div "Add Column" at bounding box center [197, 78] width 353 height 72
click at [152, 47] on div "Add Column" at bounding box center [197, 78] width 353 height 72
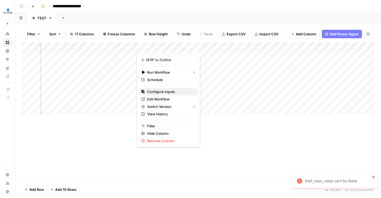
click at [151, 90] on span "Configure Inputs" at bounding box center [170, 91] width 46 height 5
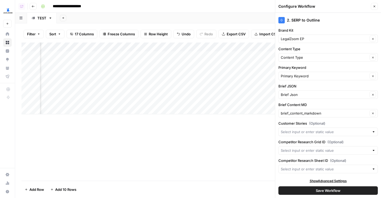
scroll to position [0, 195]
click at [174, 74] on div "Add Column" at bounding box center [197, 78] width 353 height 72
click at [174, 82] on div "Add Column" at bounding box center [197, 78] width 353 height 72
click at [181, 48] on div "Add Column" at bounding box center [197, 78] width 353 height 72
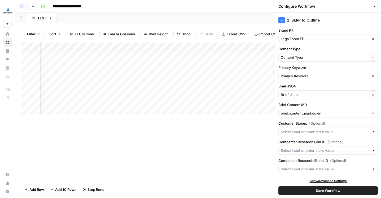
click at [198, 81] on div "Add Column" at bounding box center [197, 78] width 353 height 72
click at [198, 76] on div "Add Column" at bounding box center [197, 78] width 353 height 72
click at [174, 47] on div "Add Column" at bounding box center [197, 78] width 353 height 72
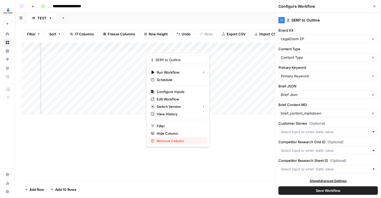
click at [164, 138] on span "Remove Column" at bounding box center [180, 140] width 46 height 5
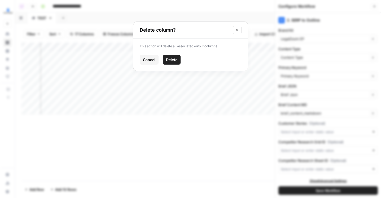
click at [170, 59] on span "Delete" at bounding box center [171, 59] width 11 height 5
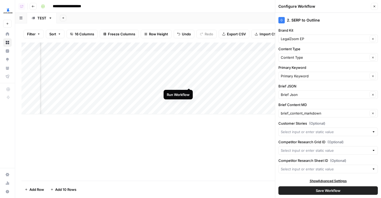
click at [189, 82] on div "Add Column" at bounding box center [197, 78] width 353 height 72
click at [189, 73] on div "Add Column" at bounding box center [197, 78] width 353 height 72
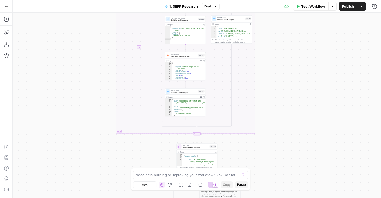
drag, startPoint x: 80, startPoint y: 60, endPoint x: 80, endPoint y: -18, distance: 77.7
click at [80, 0] on html "LegalZoom New Home Browse Insights Opportunities Your Data Flightpath Recent Gr…" at bounding box center [190, 99] width 381 height 198
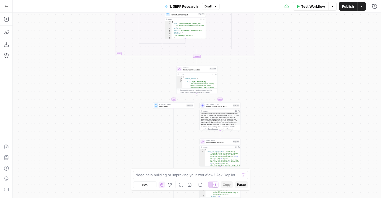
drag, startPoint x: 68, startPoint y: 62, endPoint x: 68, endPoint y: -29, distance: 90.9
click at [68, 0] on html "LegalZoom New Home Browse Insights Opportunities Your Data Flightpath Recent Gr…" at bounding box center [190, 99] width 381 height 198
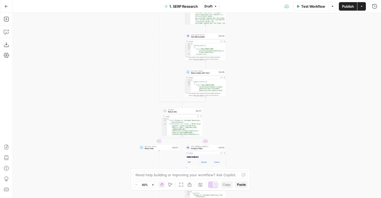
drag, startPoint x: 144, startPoint y: 81, endPoint x: 129, endPoint y: 20, distance: 62.4
click at [129, 20] on div "true false true false true false true false true false Workflow Set Inputs Inpu…" at bounding box center [197, 105] width 368 height 185
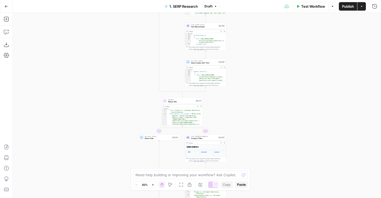
drag, startPoint x: 117, startPoint y: 87, endPoint x: 117, endPoint y: 46, distance: 41.1
click at [117, 46] on div "true false true false true false true false true false Workflow Set Inputs Inpu…" at bounding box center [197, 105] width 368 height 185
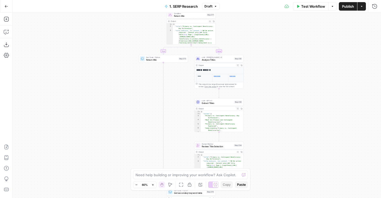
drag, startPoint x: 112, startPoint y: 92, endPoint x: 108, endPoint y: 46, distance: 46.1
click at [108, 46] on div "true false true false true false true false true false Workflow Set Inputs Inpu…" at bounding box center [197, 105] width 368 height 185
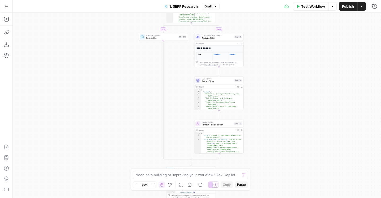
drag, startPoint x: 108, startPoint y: 129, endPoint x: 108, endPoint y: 107, distance: 22.0
click at [108, 107] on div "true false true false true false true false true false Workflow Set Inputs Inpu…" at bounding box center [197, 105] width 368 height 185
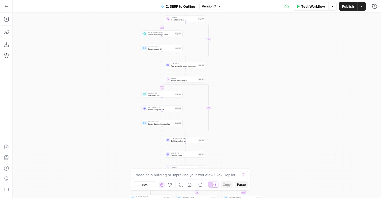
drag, startPoint x: 136, startPoint y: 31, endPoint x: 114, endPoint y: 91, distance: 64.1
click at [114, 91] on div "true false true false true false true false Workflow Set Inputs Inputs LLM · Ge…" at bounding box center [197, 105] width 368 height 185
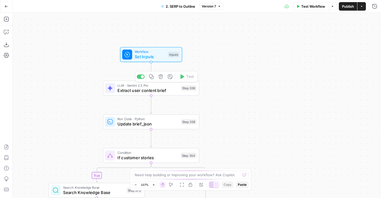
drag, startPoint x: 197, startPoint y: 38, endPoint x: 215, endPoint y: 88, distance: 53.4
click at [215, 88] on div "true false true false true false true false Workflow Set Inputs Inputs LLM · Ge…" at bounding box center [197, 105] width 368 height 185
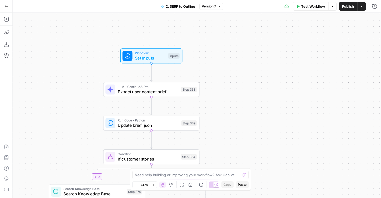
click at [162, 52] on span "Workflow" at bounding box center [150, 52] width 31 height 5
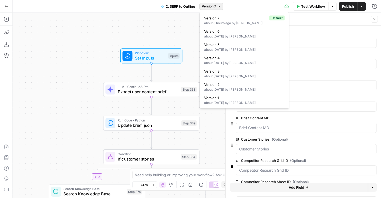
click at [208, 8] on span "Version 7" at bounding box center [209, 6] width 14 height 5
click at [211, 32] on span "Version 6" at bounding box center [243, 31] width 78 height 5
